Goal: Check status: Check status

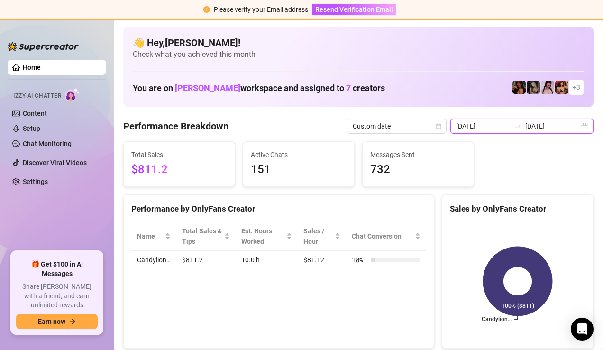
click at [510, 125] on input "[DATE]" at bounding box center [483, 126] width 54 height 10
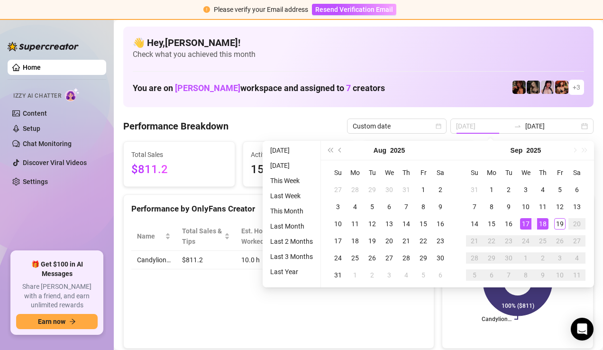
click at [528, 227] on div "17" at bounding box center [525, 223] width 11 height 11
click at [542, 225] on div "18" at bounding box center [542, 223] width 11 height 11
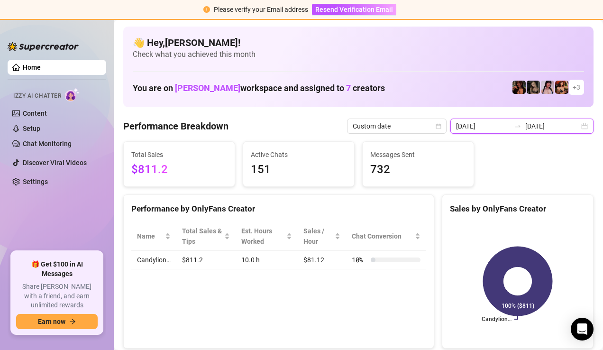
click at [504, 126] on input "[DATE]" at bounding box center [483, 126] width 54 height 10
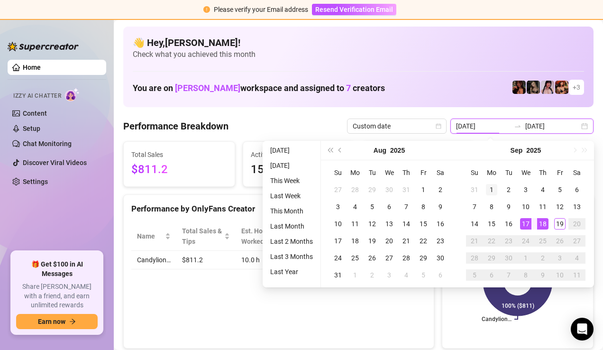
type input "[DATE]"
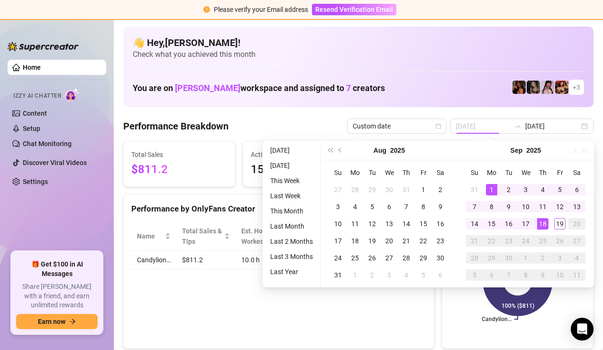
click at [494, 190] on div "1" at bounding box center [491, 189] width 11 height 11
type input "[DATE]"
click at [559, 225] on div "19" at bounding box center [559, 223] width 11 height 11
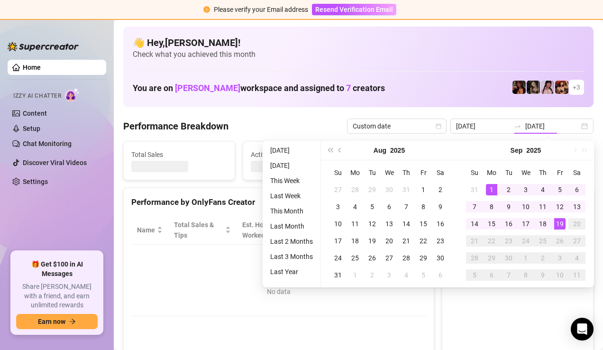
type input "[DATE]"
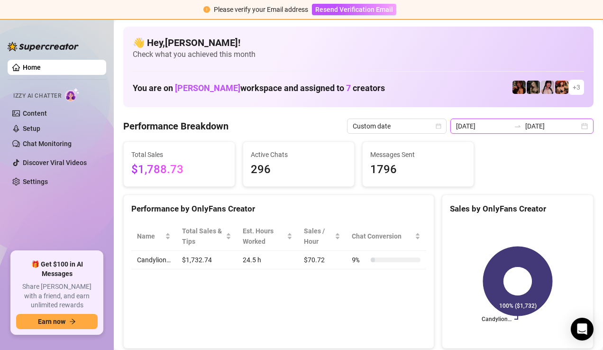
click at [563, 127] on input "[DATE]" at bounding box center [552, 126] width 54 height 10
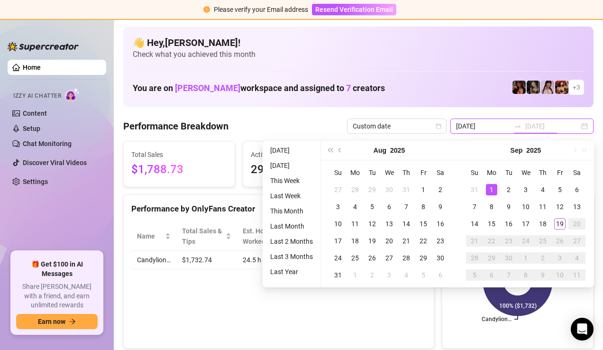
type input "[DATE]"
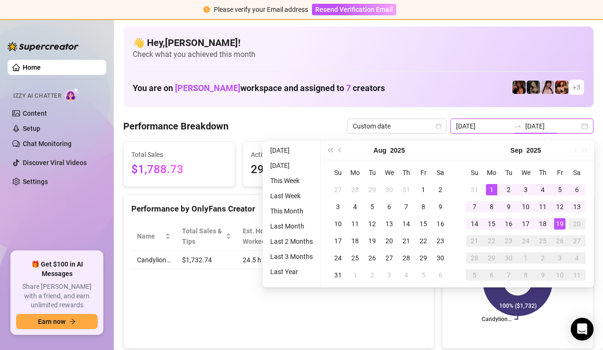
click at [497, 126] on input "[DATE]" at bounding box center [483, 126] width 54 height 10
type input "[DATE]"
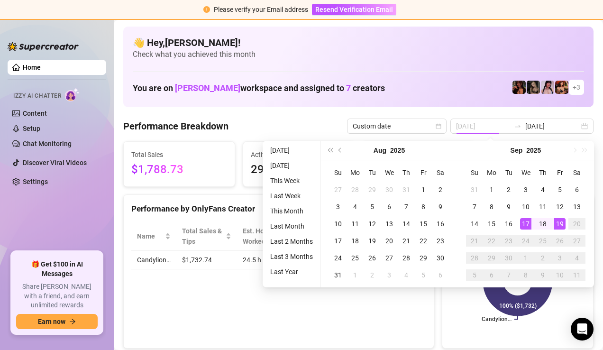
click at [532, 224] on td "17" at bounding box center [525, 223] width 17 height 17
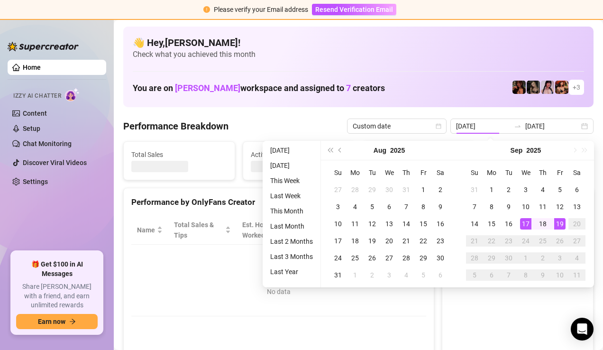
type input "[DATE]"
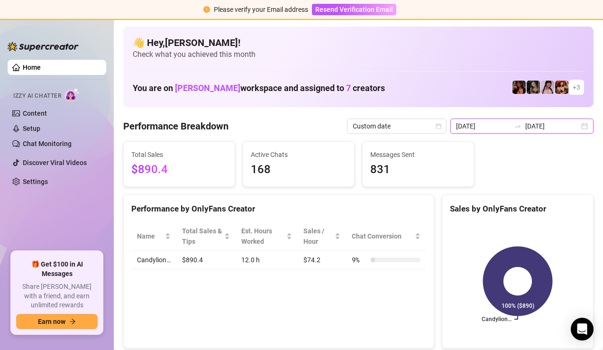
click at [497, 124] on input "[DATE]" at bounding box center [483, 126] width 54 height 10
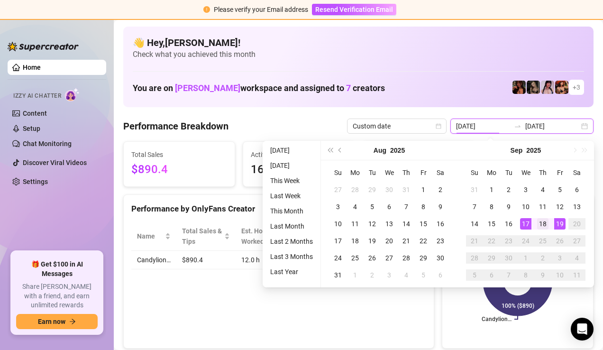
type input "[DATE]"
click at [546, 224] on div "18" at bounding box center [542, 223] width 11 height 11
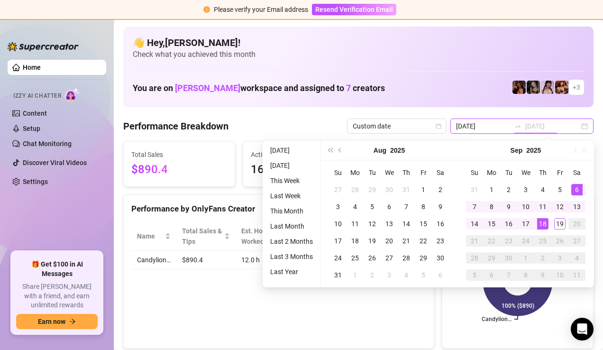
type input "[DATE]"
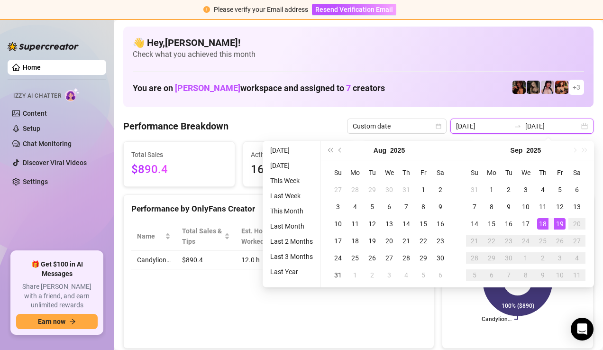
click at [583, 125] on div "[DATE] [DATE]" at bounding box center [521, 125] width 143 height 15
type input "[DATE]"
click at [311, 118] on div "Performance Breakdown Custom date [DATE] [DATE]" at bounding box center [358, 125] width 470 height 15
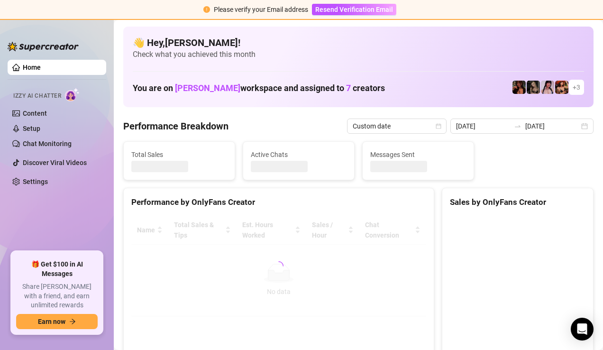
type input "[DATE]"
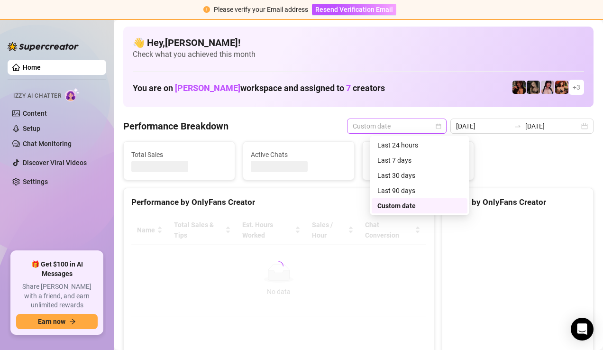
click at [423, 132] on span "Custom date" at bounding box center [396, 126] width 88 height 14
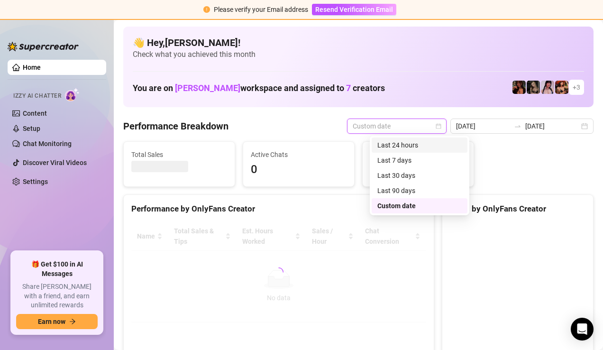
click at [416, 147] on div "Last 24 hours" at bounding box center [419, 145] width 84 height 10
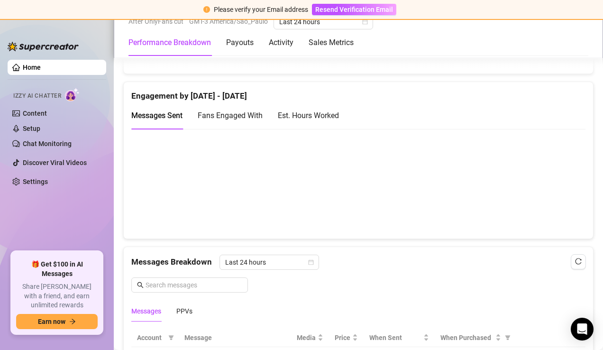
scroll to position [542, 0]
